Goal: Task Accomplishment & Management: Use online tool/utility

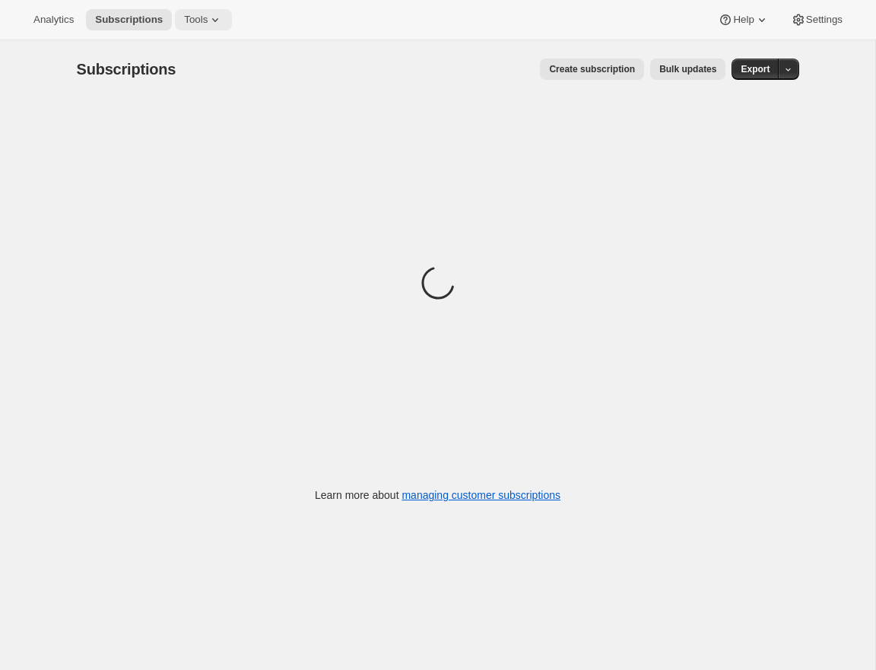
click at [223, 17] on icon at bounding box center [215, 19] width 15 height 15
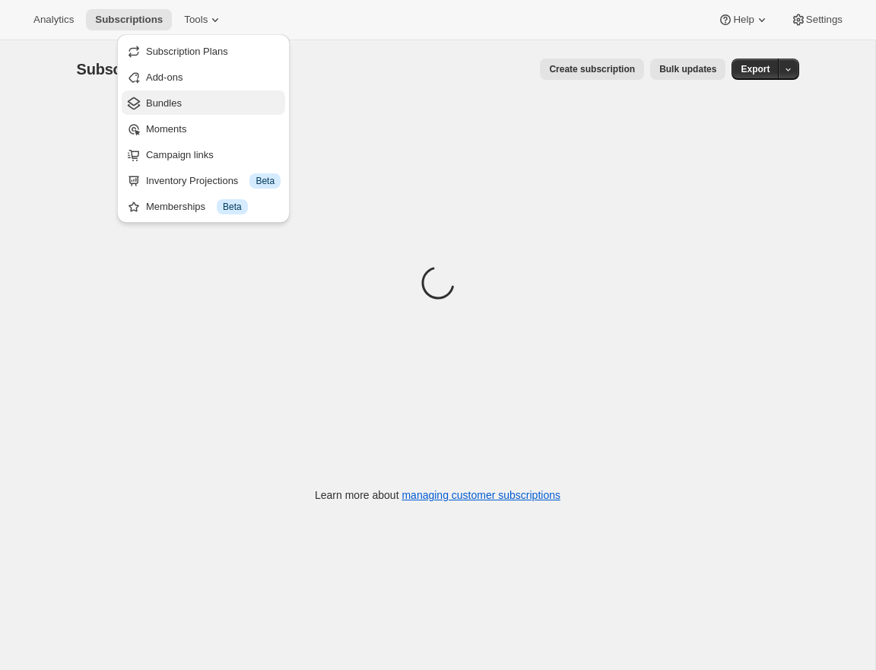
click at [195, 104] on span "Bundles" at bounding box center [213, 103] width 135 height 15
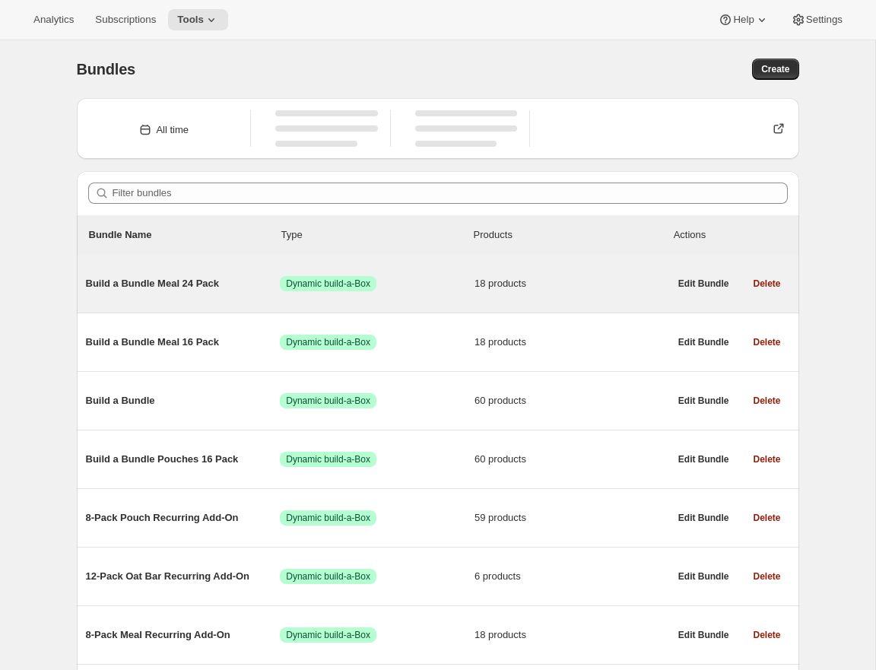
click at [449, 291] on span "Success Dynamic build-a-Box" at bounding box center [377, 283] width 195 height 15
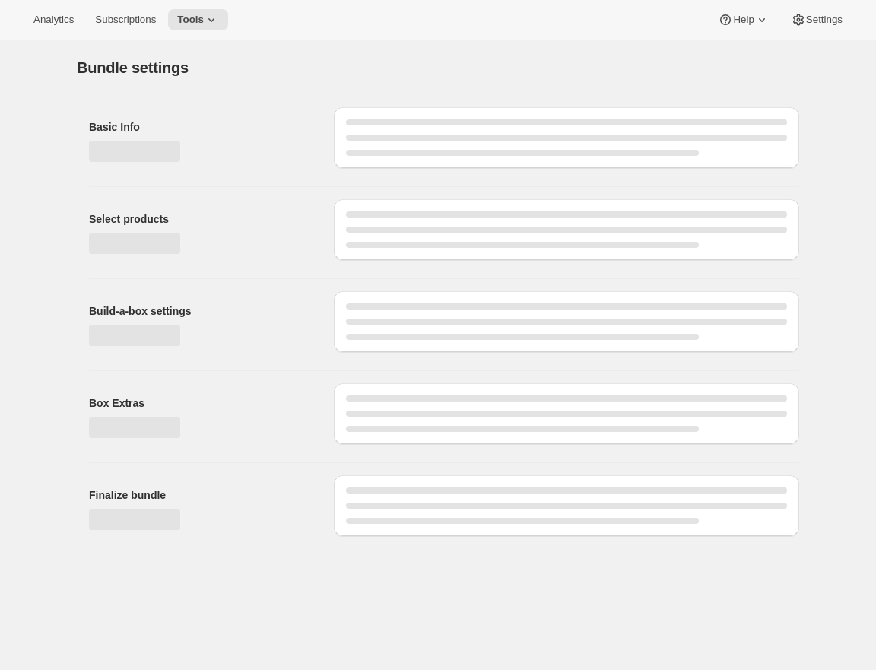
type input "Build a Bundle Meal 24 Pack"
checkbox input "true"
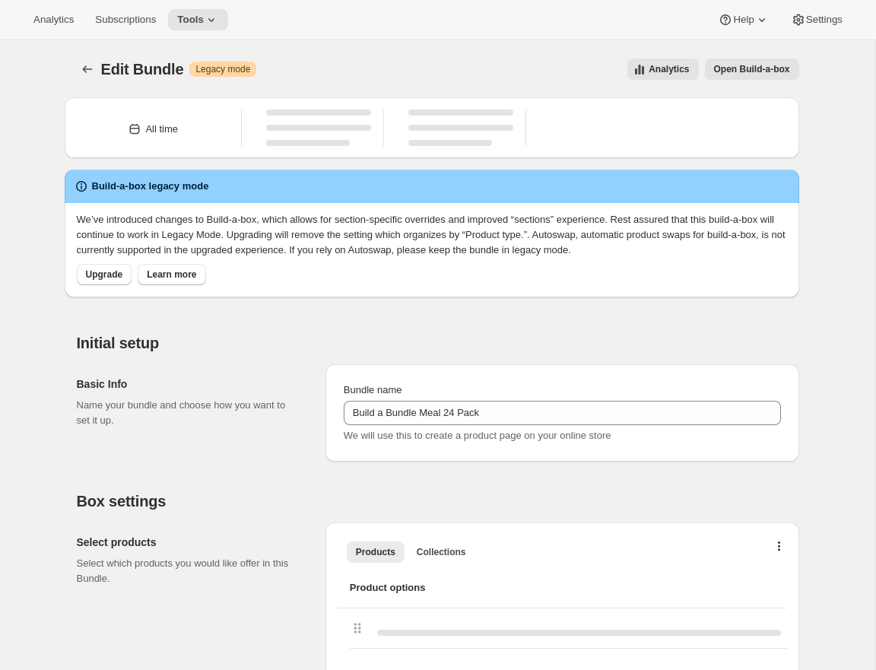
click at [605, 65] on span "Open Build-a-box" at bounding box center [752, 69] width 76 height 12
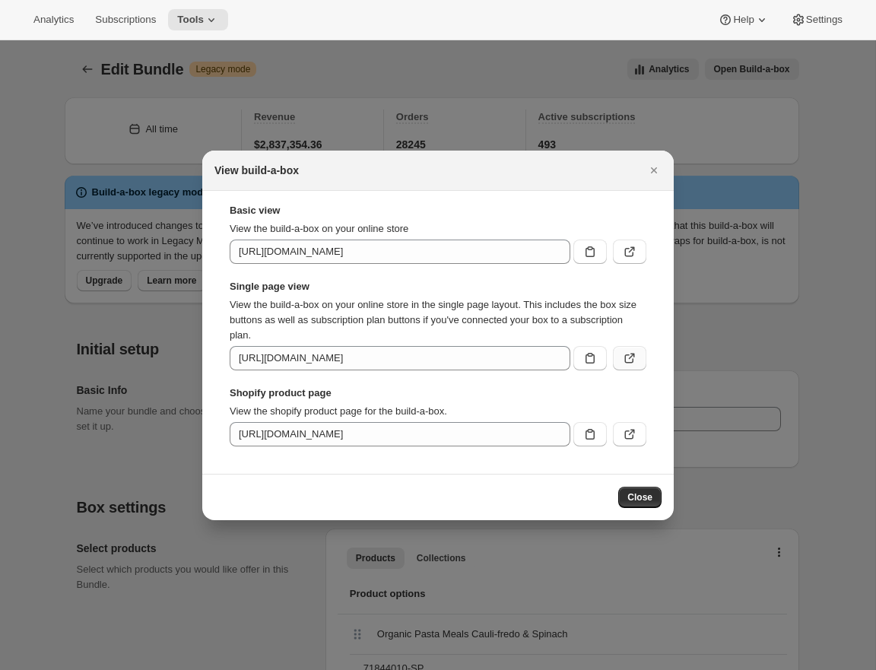
click at [605, 364] on button ":r2o:" at bounding box center [629, 358] width 33 height 24
